Goal: Communication & Community: Answer question/provide support

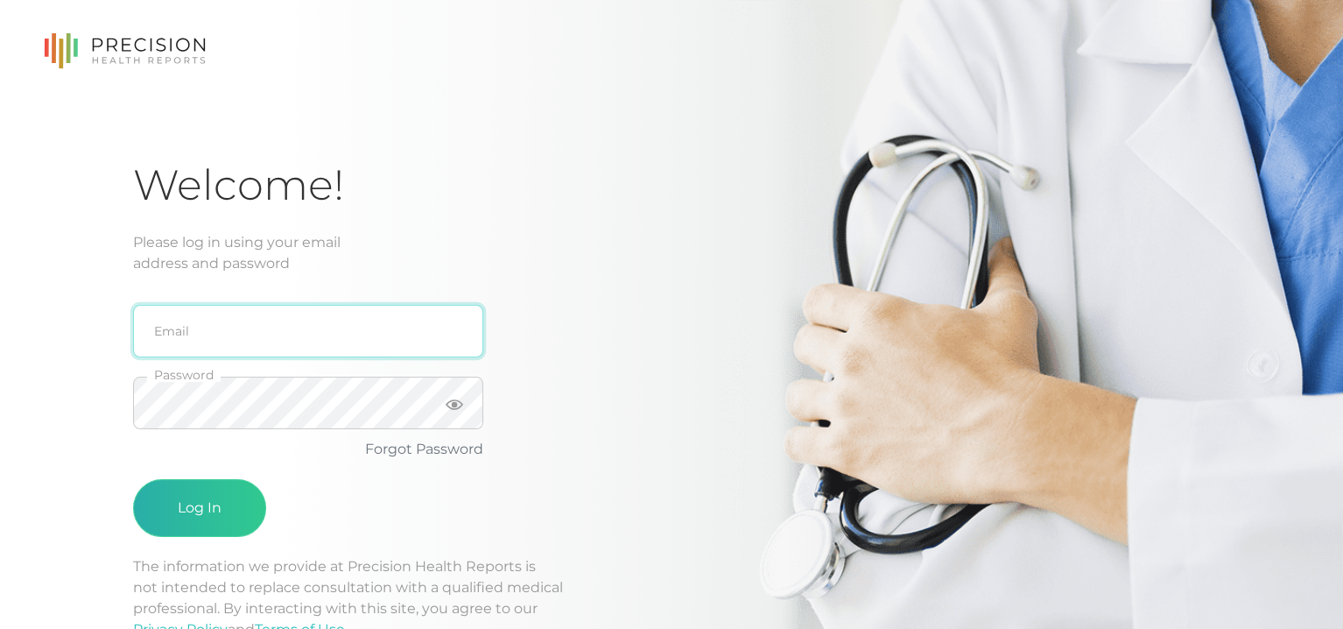
type input "[EMAIL_ADDRESS][DOMAIN_NAME]"
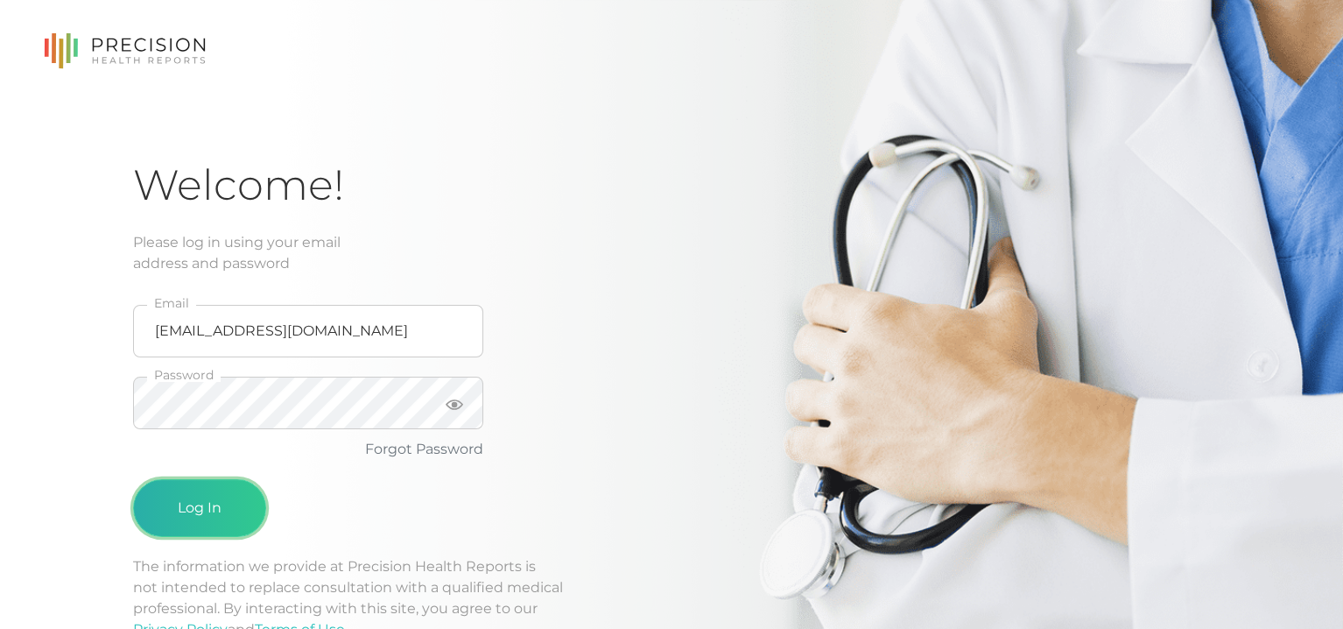
click at [193, 514] on button "Log In" at bounding box center [199, 508] width 133 height 58
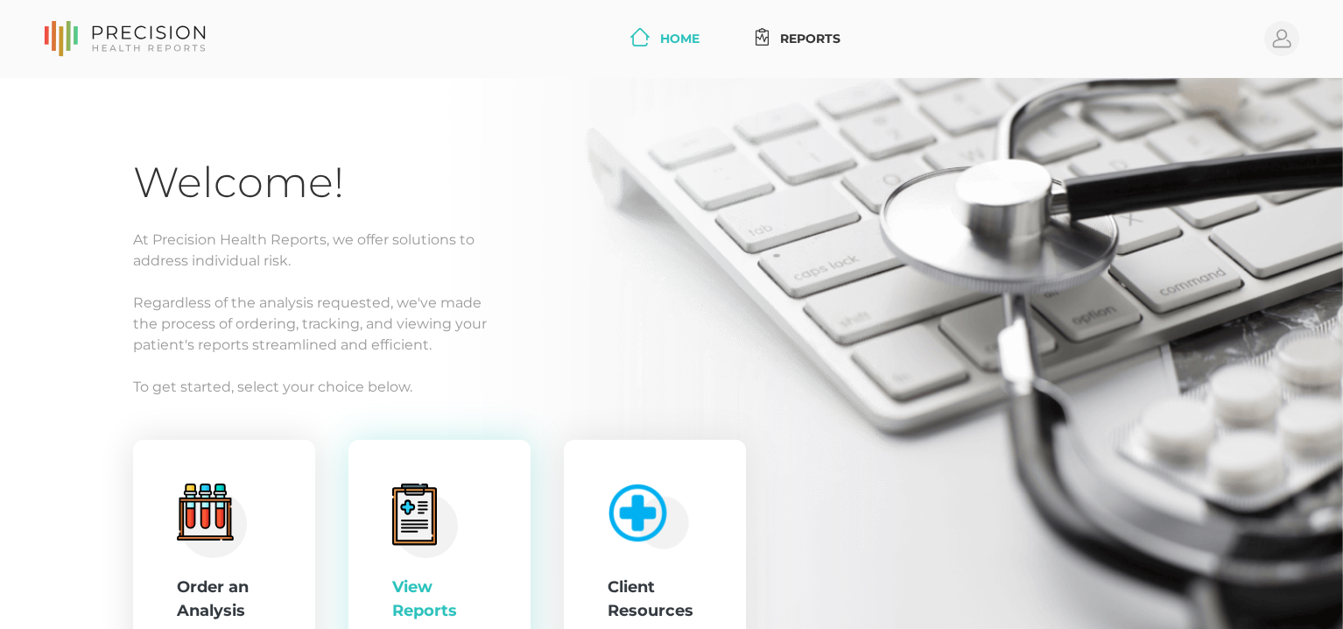
click at [415, 520] on icon at bounding box center [414, 515] width 28 height 32
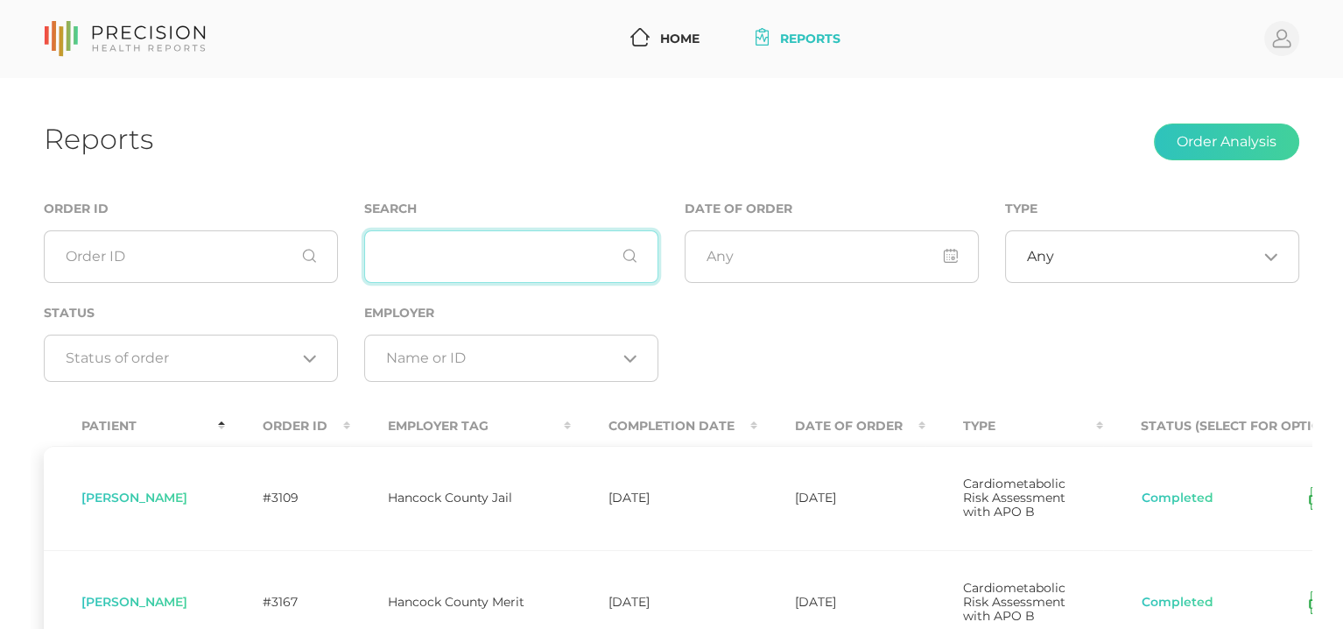
click at [415, 262] on input "text" at bounding box center [511, 256] width 294 height 53
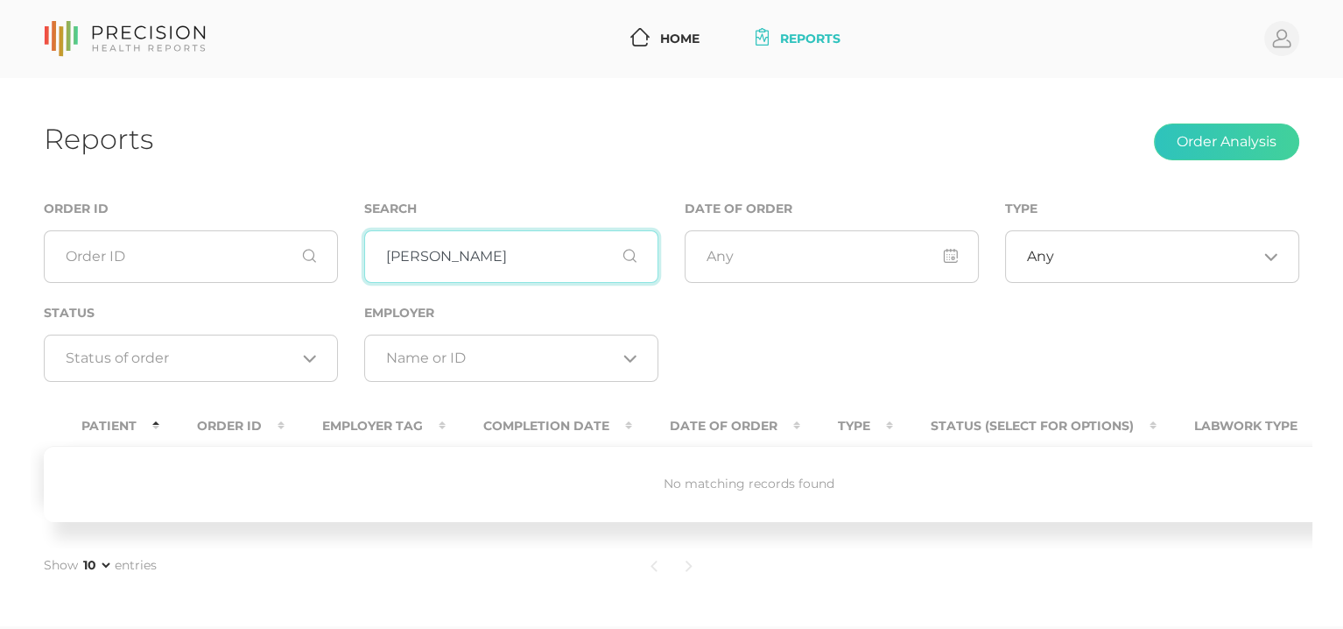
drag, startPoint x: 464, startPoint y: 246, endPoint x: 164, endPoint y: 278, distance: 302.0
click at [166, 278] on div "Order ID Search [PERSON_NAME] Date of Order Type Any Loading... Status Loading.…" at bounding box center [672, 299] width 1282 height 203
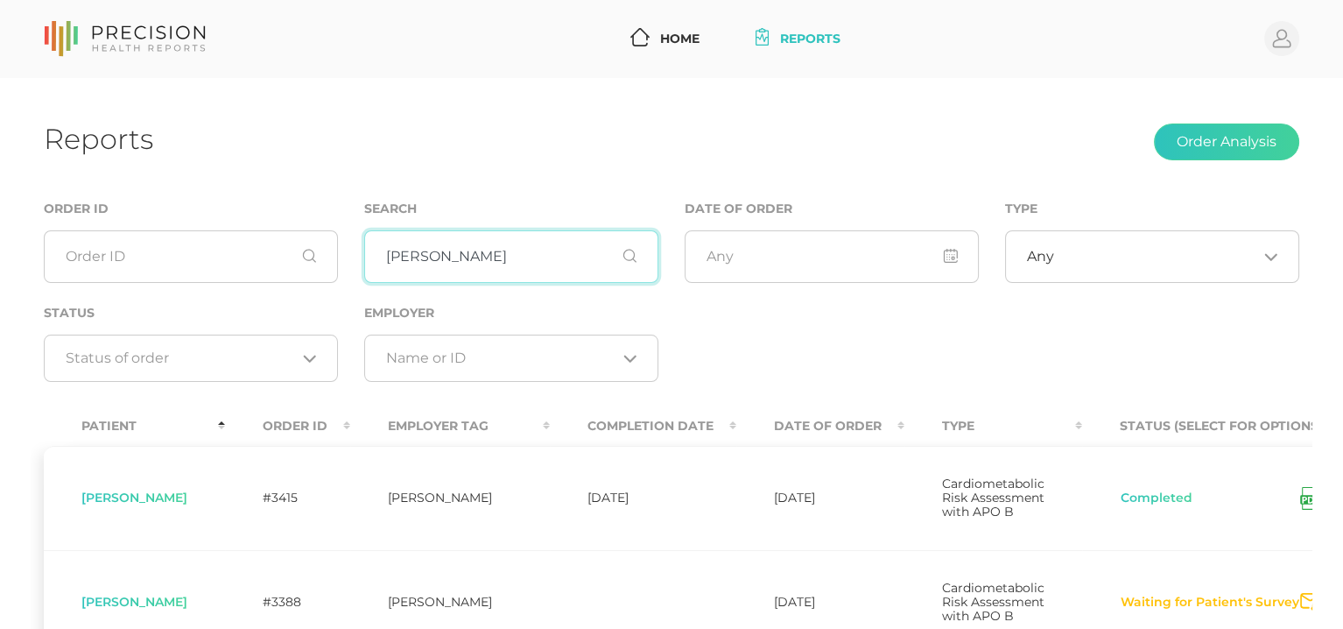
type input "[PERSON_NAME]"
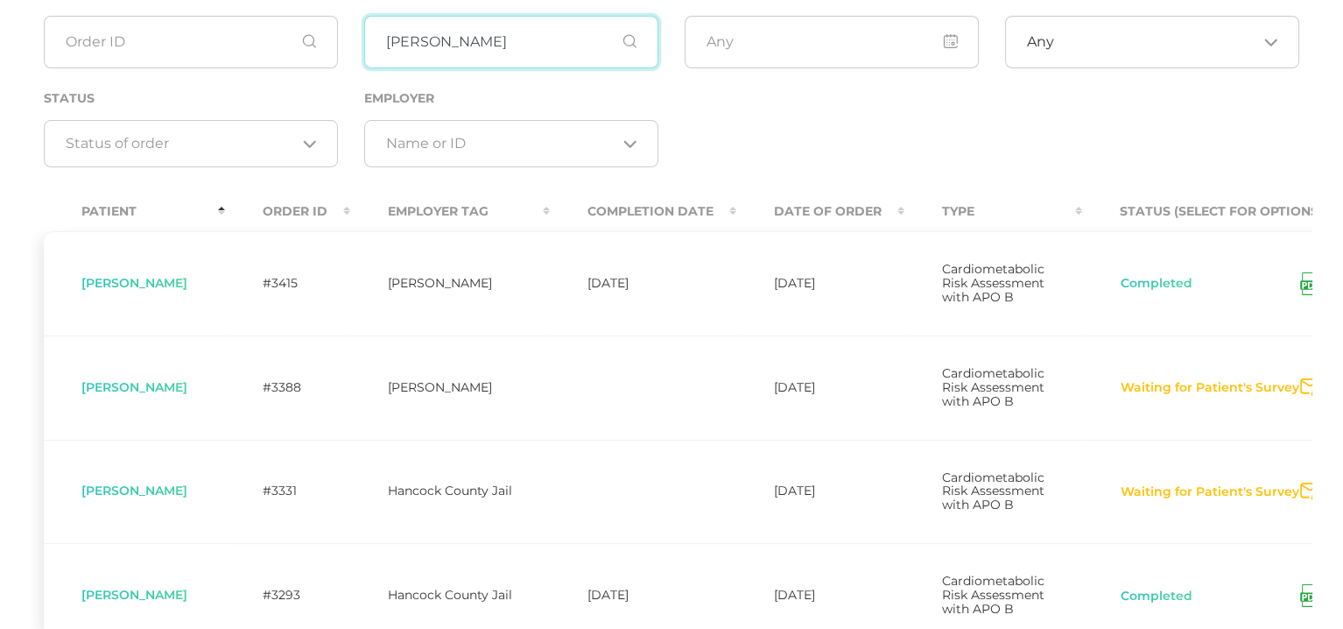
scroll to position [263, 0]
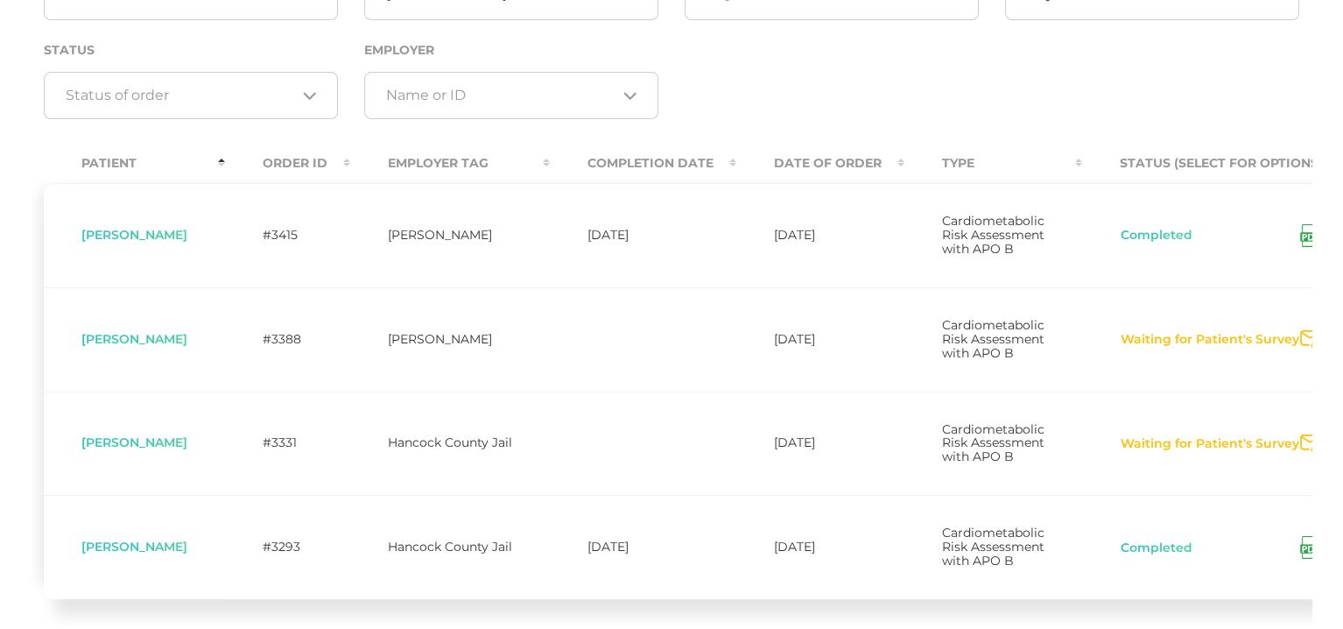
click at [1301, 348] on icon "Send Notification" at bounding box center [1310, 339] width 20 height 18
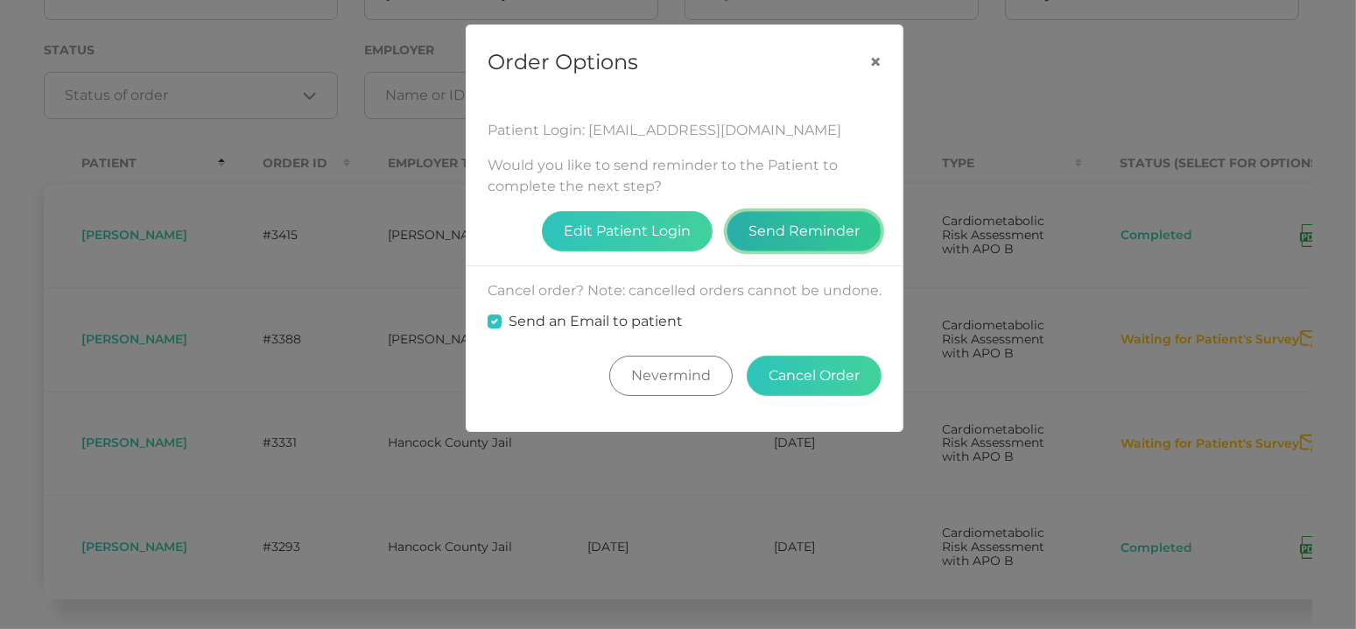
click at [789, 236] on button "Send Reminder" at bounding box center [804, 231] width 155 height 40
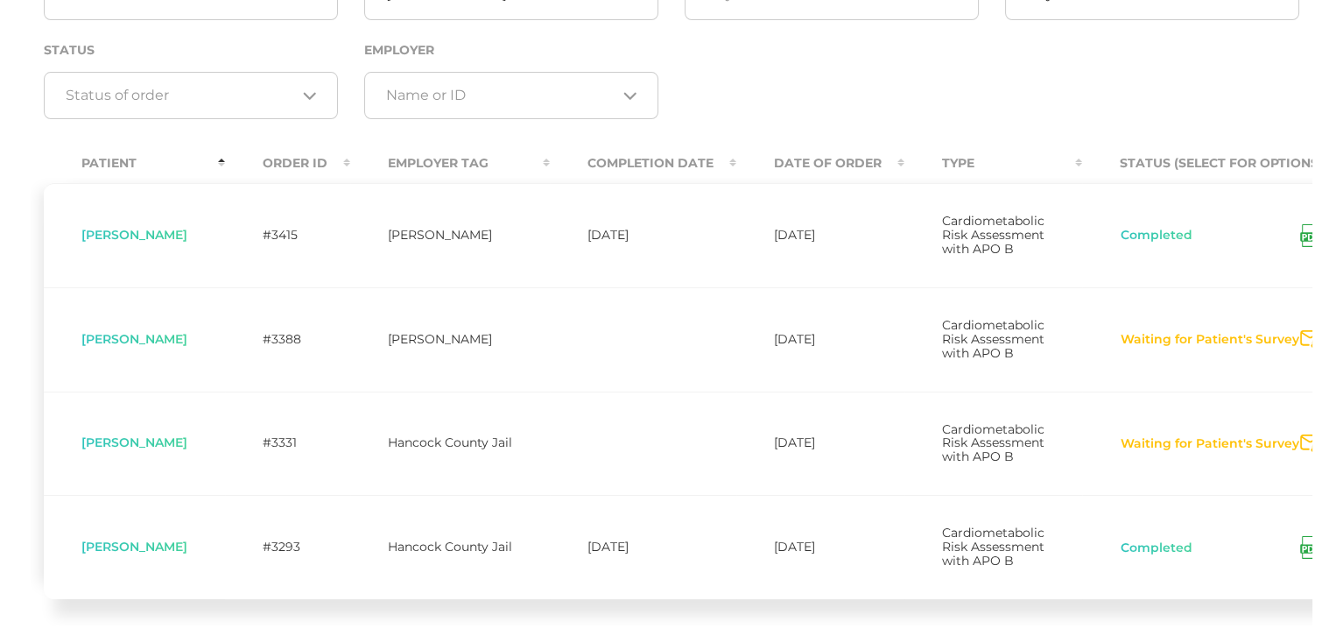
click at [128, 347] on span "[PERSON_NAME]" at bounding box center [134, 339] width 106 height 16
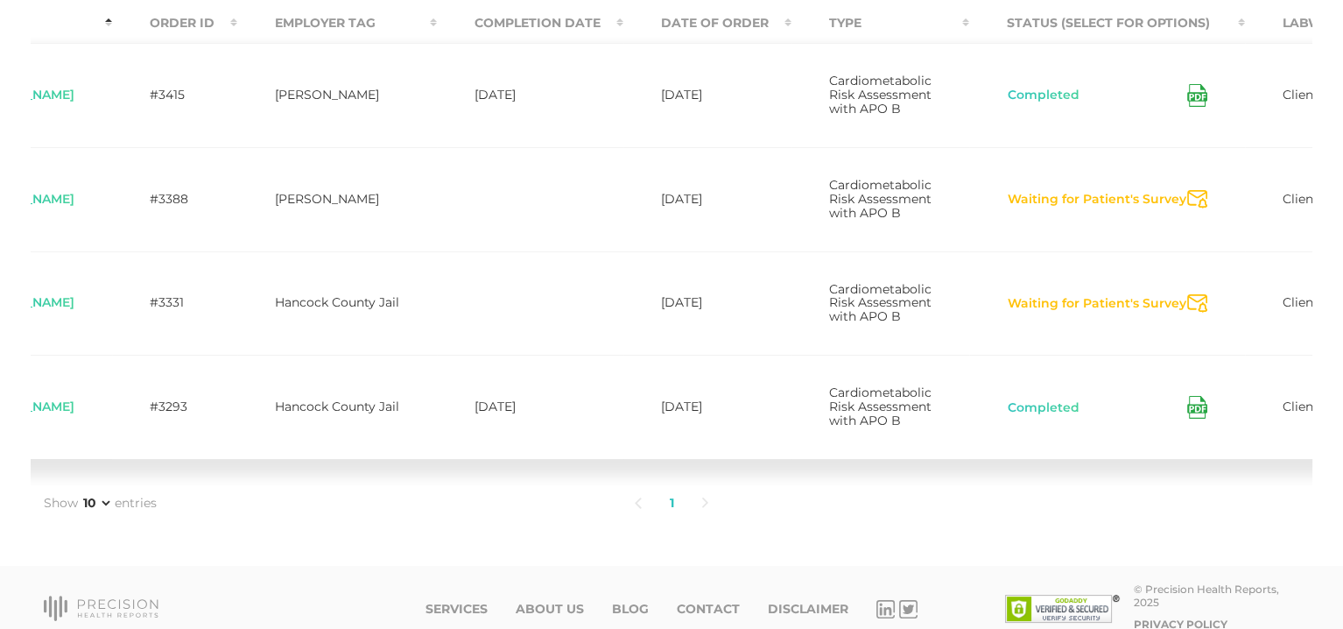
scroll to position [0, 0]
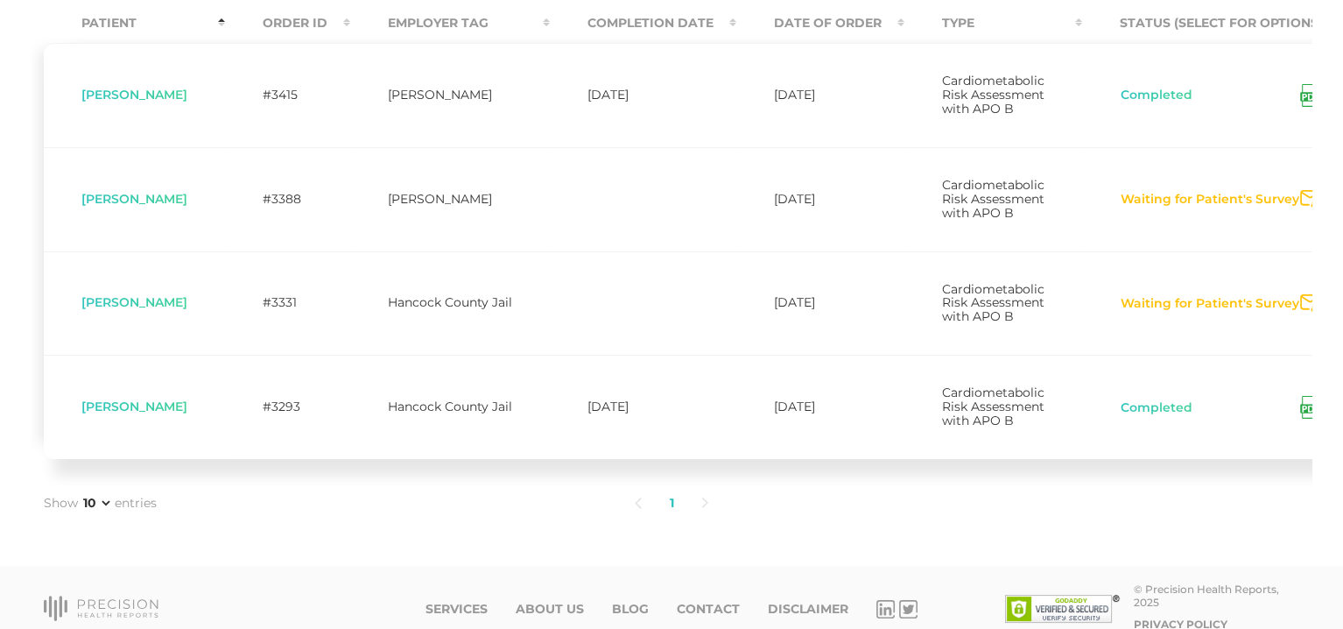
click at [131, 207] on span "[PERSON_NAME]" at bounding box center [134, 199] width 106 height 16
